Goal: Task Accomplishment & Management: Manage account settings

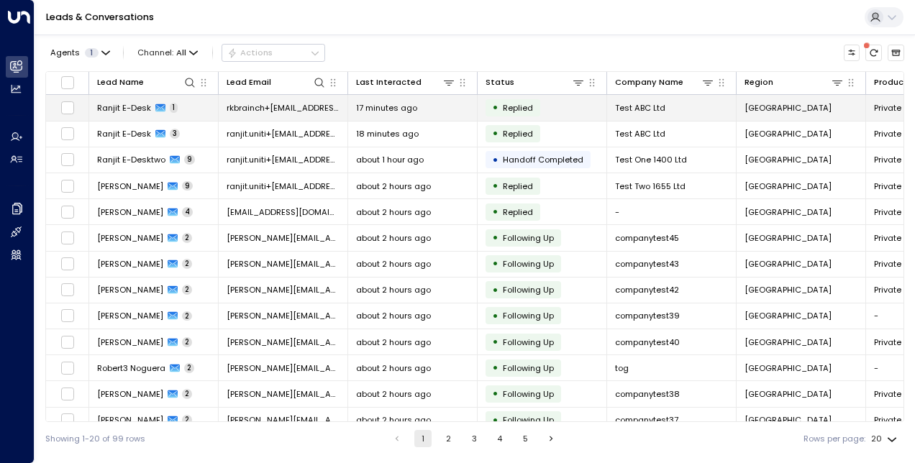
click at [122, 109] on span "Ranjit E-Desk" at bounding box center [124, 108] width 54 height 12
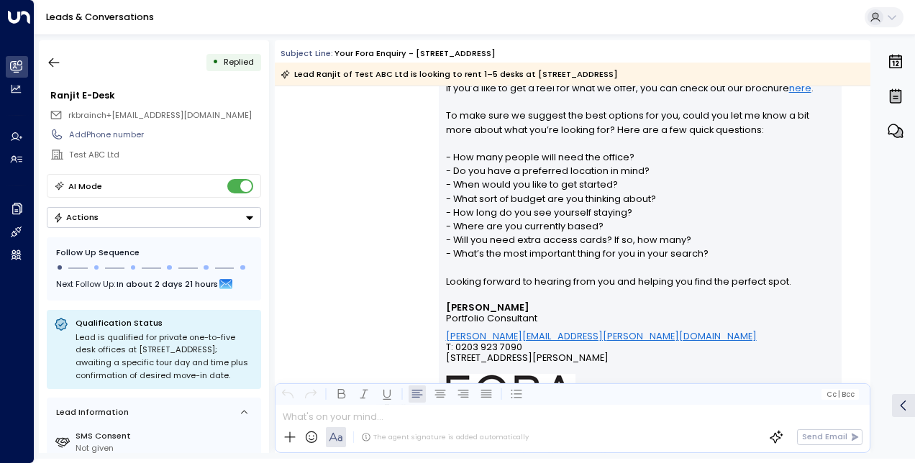
scroll to position [397, 0]
click at [62, 62] on button "button" at bounding box center [54, 63] width 26 height 26
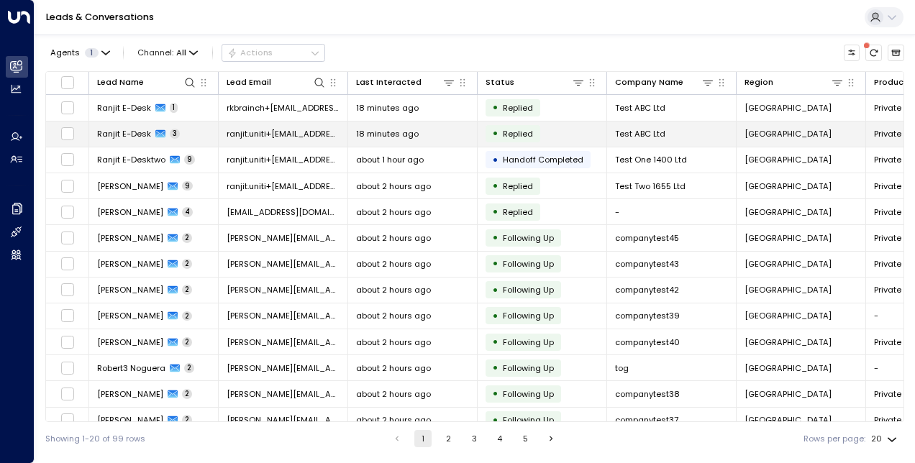
click at [134, 133] on span "Ranjit E-Desk" at bounding box center [124, 134] width 54 height 12
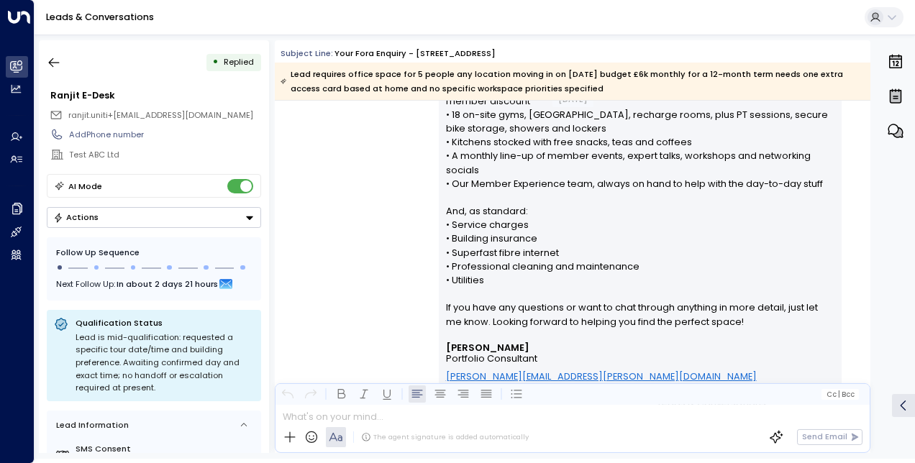
scroll to position [1662, 0]
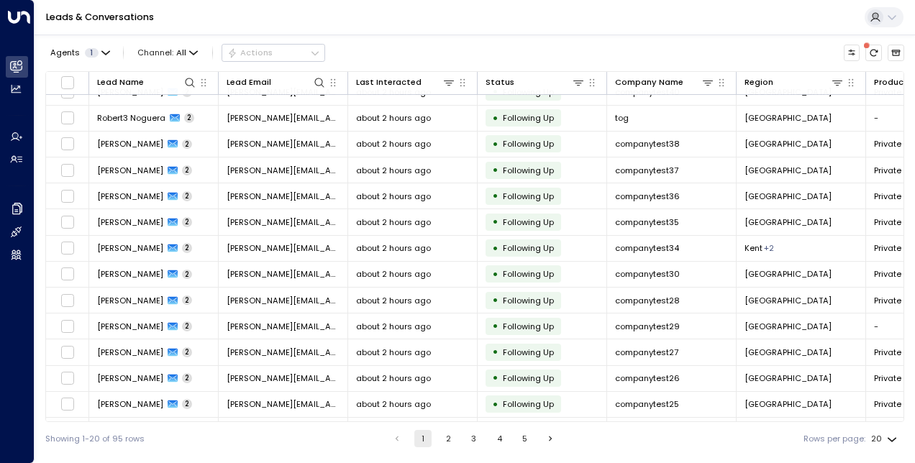
scroll to position [192, 0]
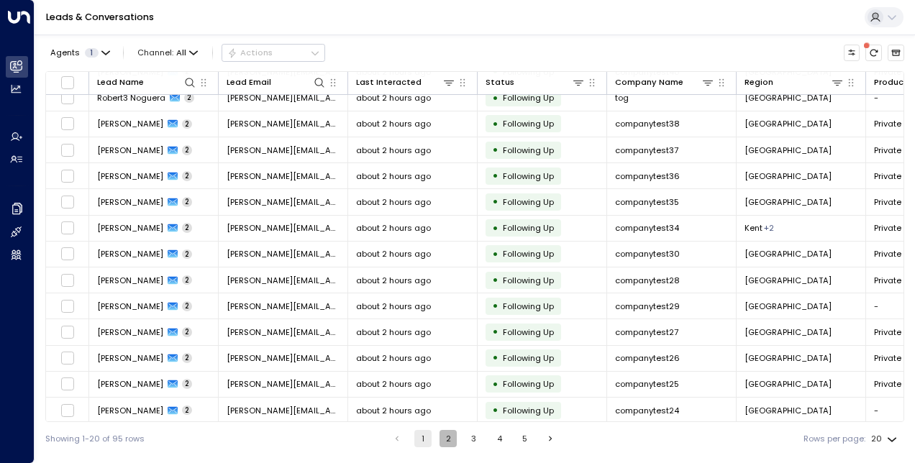
click at [448, 441] on button "2" at bounding box center [448, 438] width 17 height 17
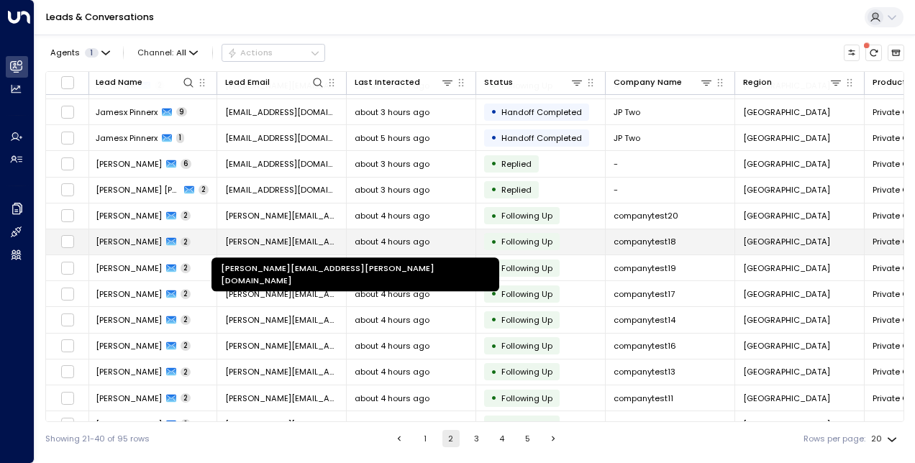
scroll to position [75, 1]
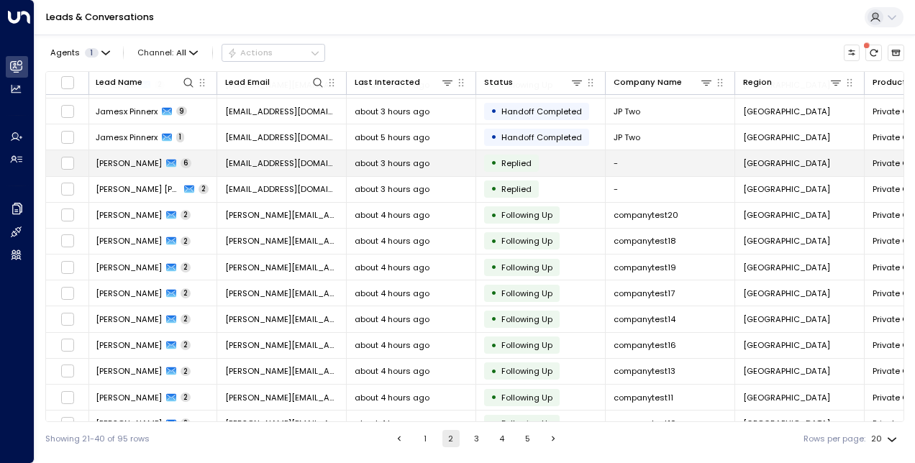
click at [129, 167] on span "[PERSON_NAME]" at bounding box center [129, 164] width 66 height 12
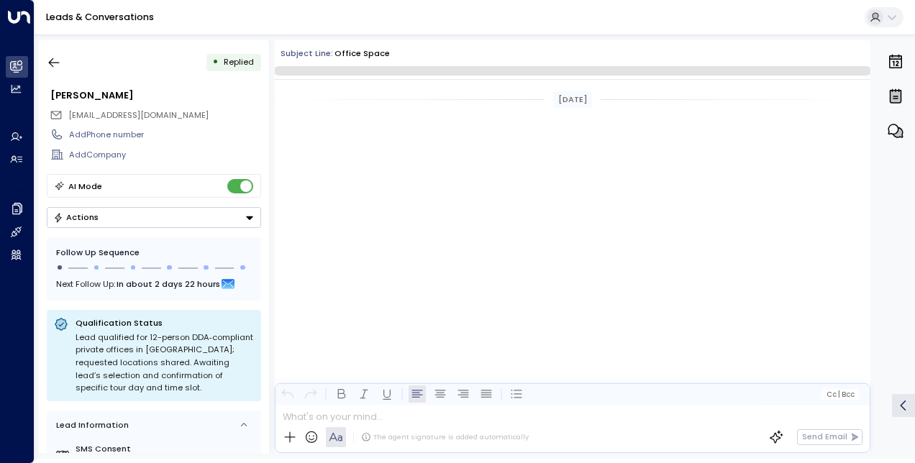
scroll to position [1671, 0]
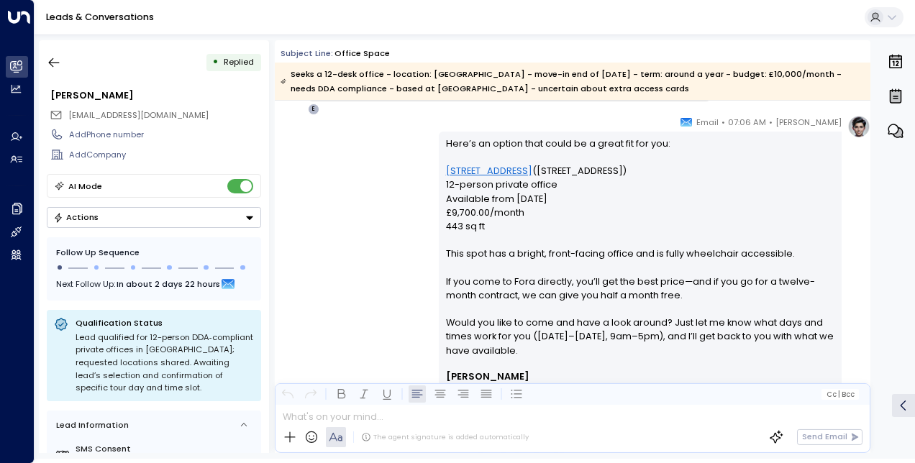
click at [361, 294] on div "[PERSON_NAME] • 07:06 AM • Email Here’s an option that could be a great fit for…" at bounding box center [573, 406] width 596 height 583
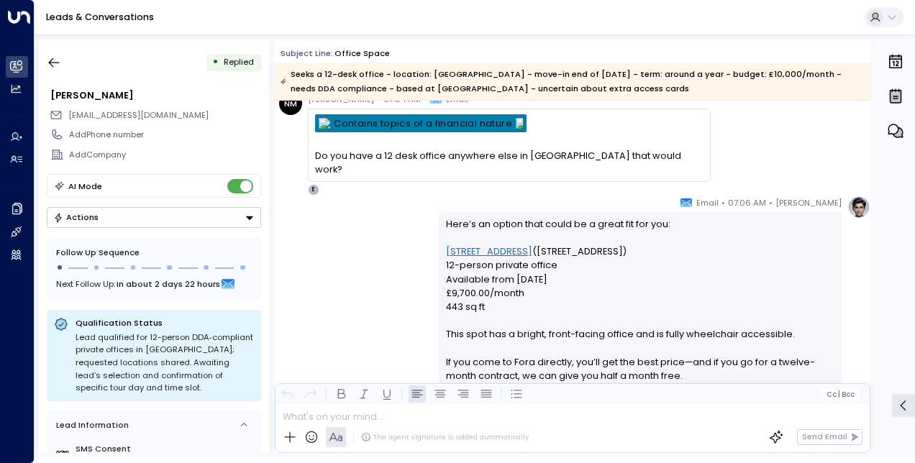
scroll to position [1590, 0]
click at [53, 62] on icon "button" at bounding box center [54, 62] width 11 height 9
